Goal: Task Accomplishment & Management: Manage account settings

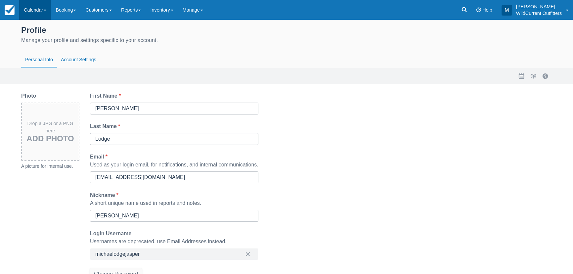
click at [34, 8] on link "Calendar" at bounding box center [35, 10] width 32 height 20
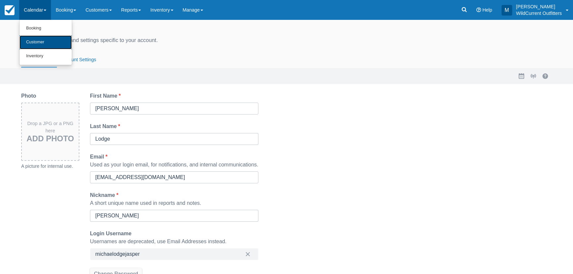
click at [29, 37] on link "Customer" at bounding box center [46, 42] width 52 height 14
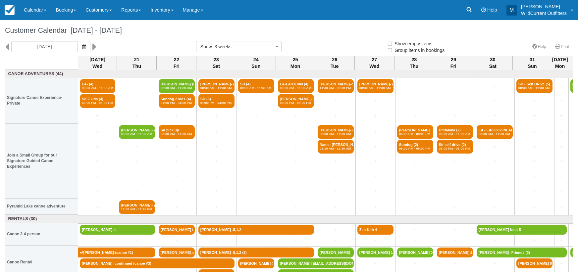
select select
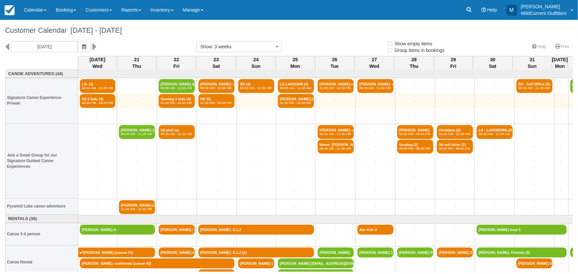
select select
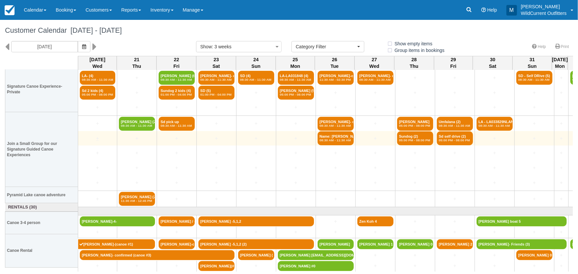
scroll to position [13, 0]
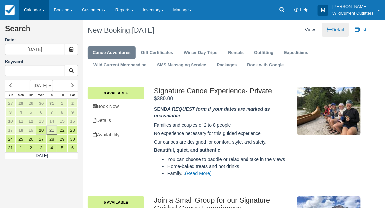
click at [27, 7] on link "Calendar" at bounding box center [34, 10] width 30 height 20
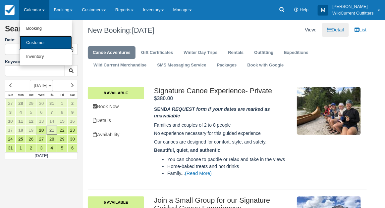
click at [33, 41] on link "Customer" at bounding box center [46, 43] width 52 height 14
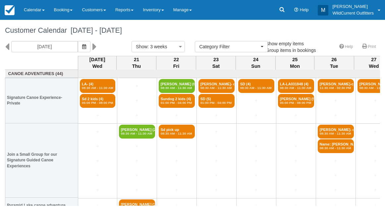
select select
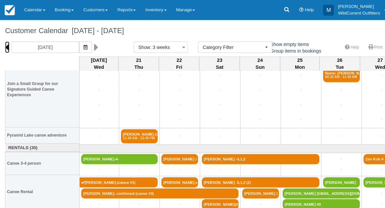
click at [6, 45] on icon at bounding box center [7, 46] width 4 height 11
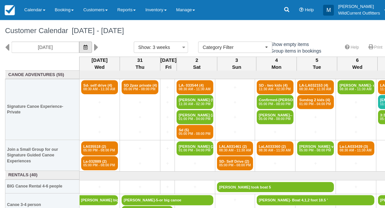
click at [89, 45] on button "button" at bounding box center [84, 46] width 13 height 11
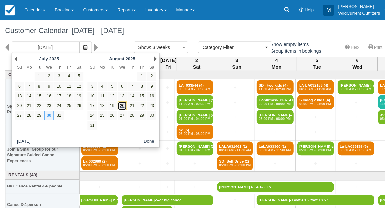
click at [119, 104] on link "20" at bounding box center [120, 104] width 9 height 9
type input "08/20/25"
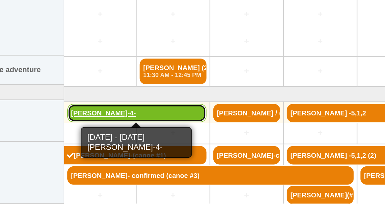
click at [102, 155] on link "[PERSON_NAME]-4-" at bounding box center [117, 157] width 75 height 10
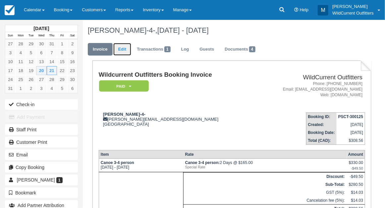
click at [122, 49] on link "Edit" at bounding box center [122, 49] width 18 height 13
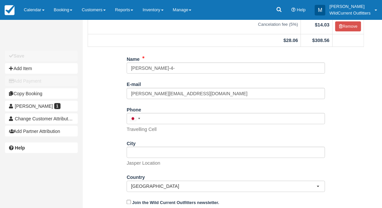
scroll to position [124, 0]
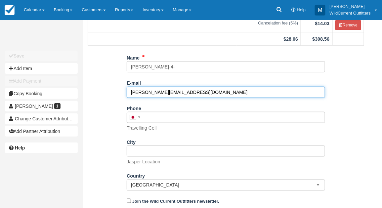
drag, startPoint x: 201, startPoint y: 91, endPoint x: 128, endPoint y: 91, distance: 72.5
click at [128, 91] on input "garrett.matthews1@gmail.com" at bounding box center [226, 92] width 199 height 11
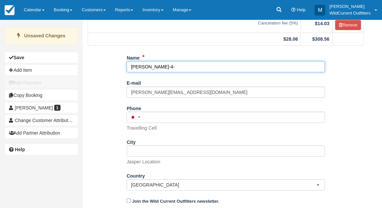
click at [175, 69] on input "Garrett Matthews-4-" at bounding box center [226, 66] width 199 height 11
paste input "garrett.matthews1@gmail.com"
type input "Garrett Matthews-4-garrett.matthews1@gmail.com"
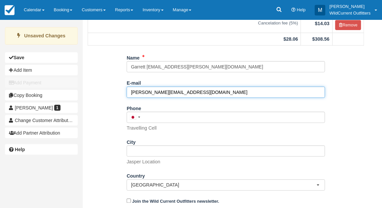
drag, startPoint x: 199, startPoint y: 90, endPoint x: 128, endPoint y: 89, distance: 70.8
click at [128, 89] on input "garrett.matthews1@gmail.com" at bounding box center [226, 92] width 199 height 11
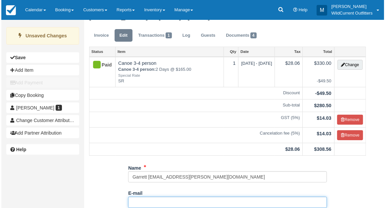
scroll to position [0, 0]
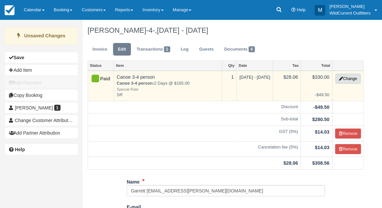
click at [344, 78] on button "Change" at bounding box center [348, 79] width 25 height 10
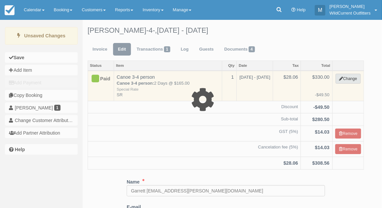
select select "7"
type input "330.00"
type input "SR"
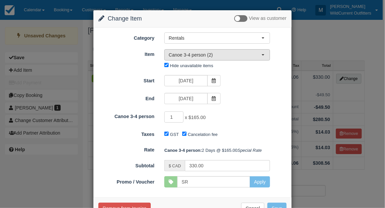
click at [260, 57] on button "Canoe 3-4 person (2)" at bounding box center [217, 54] width 106 height 11
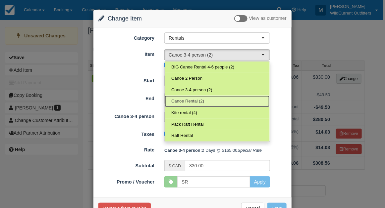
click at [195, 101] on span "Canoe Rental (2)" at bounding box center [187, 101] width 33 height 6
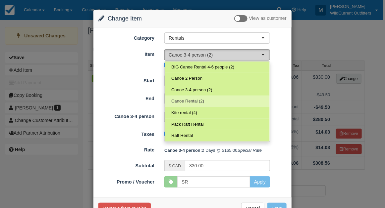
select select "26"
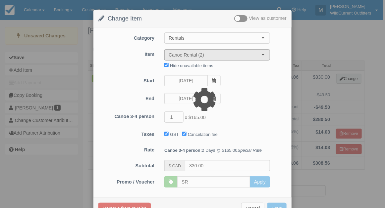
type input "270.00"
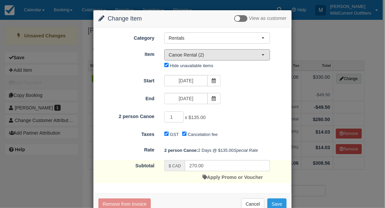
scroll to position [27, 0]
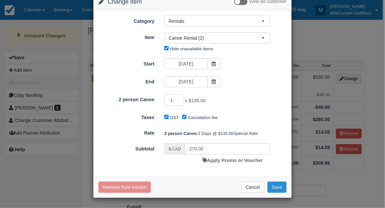
click at [274, 191] on button "Save" at bounding box center [276, 187] width 19 height 11
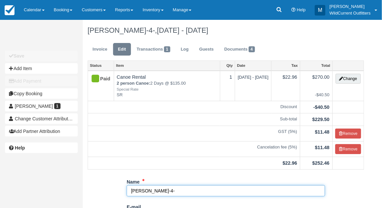
click at [274, 191] on input "Garrett Matthews-4-" at bounding box center [226, 190] width 199 height 11
click at [171, 188] on input "Garrett Matthews-4-" at bounding box center [226, 190] width 199 height 11
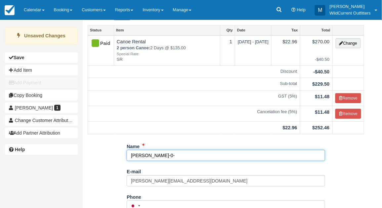
scroll to position [142, 0]
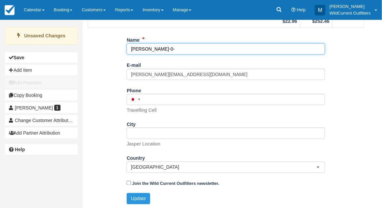
click at [170, 48] on input "Garrett Matthews-0-" at bounding box center [226, 48] width 199 height 11
type input "[PERSON_NAME]-3--"
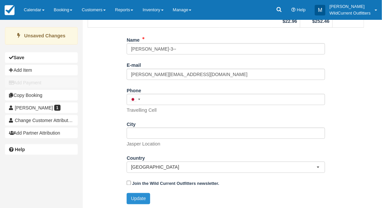
click at [138, 198] on button "Update" at bounding box center [139, 198] width 24 height 11
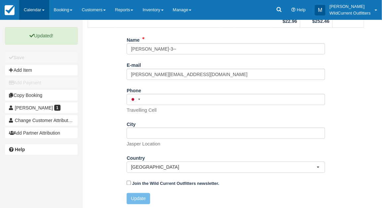
click at [29, 8] on link "Calendar" at bounding box center [34, 10] width 30 height 20
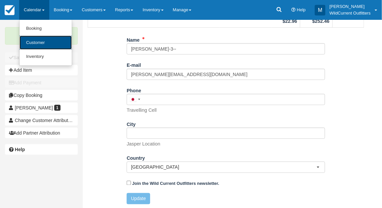
click at [28, 46] on link "Customer" at bounding box center [46, 43] width 52 height 14
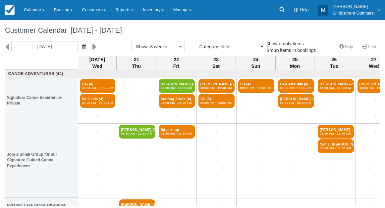
select select
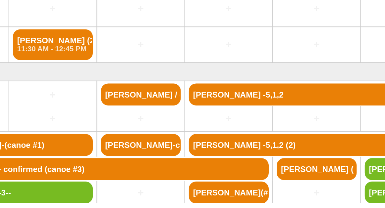
scroll to position [72, 0]
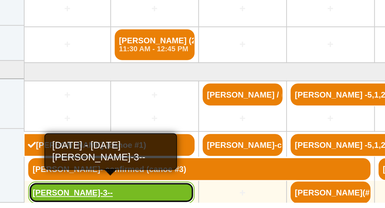
click at [101, 200] on link "[PERSON_NAME]-3--" at bounding box center [117, 201] width 75 height 10
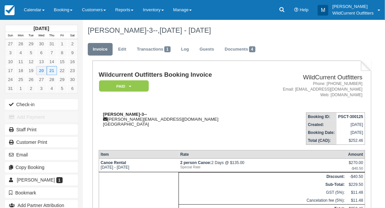
click at [144, 112] on strong "[PERSON_NAME]-3--" at bounding box center [125, 114] width 44 height 5
click at [126, 55] on link "Edit" at bounding box center [122, 49] width 18 height 13
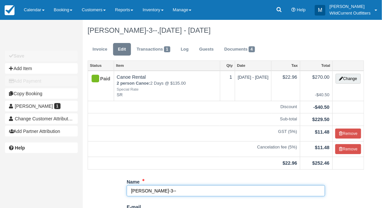
click at [170, 189] on input "Garrett Matthews-3--" at bounding box center [226, 190] width 199 height 11
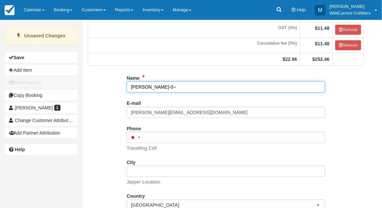
scroll to position [142, 0]
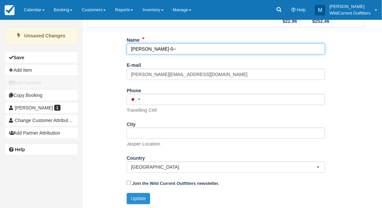
type input "Garrett Matthews-0--"
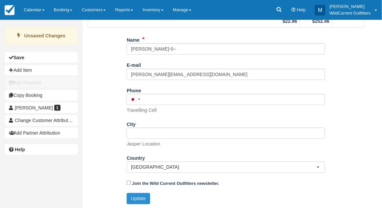
click at [143, 196] on button "Update" at bounding box center [139, 198] width 24 height 11
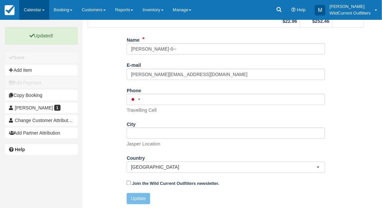
click at [29, 7] on link "Calendar" at bounding box center [34, 10] width 30 height 20
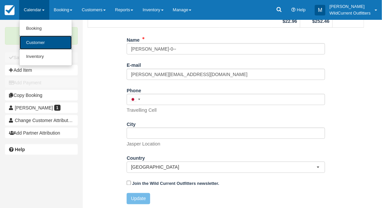
click at [32, 41] on link "Customer" at bounding box center [46, 43] width 52 height 14
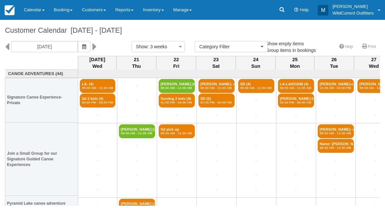
select select
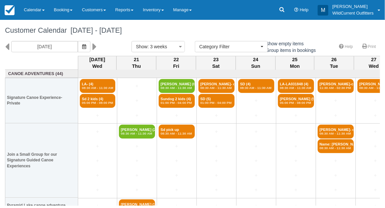
scroll to position [72, 0]
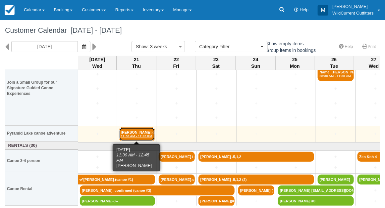
click at [129, 136] on em "11:30 AM - 12:45 PM" at bounding box center [137, 136] width 32 height 4
